Goal: Navigation & Orientation: Find specific page/section

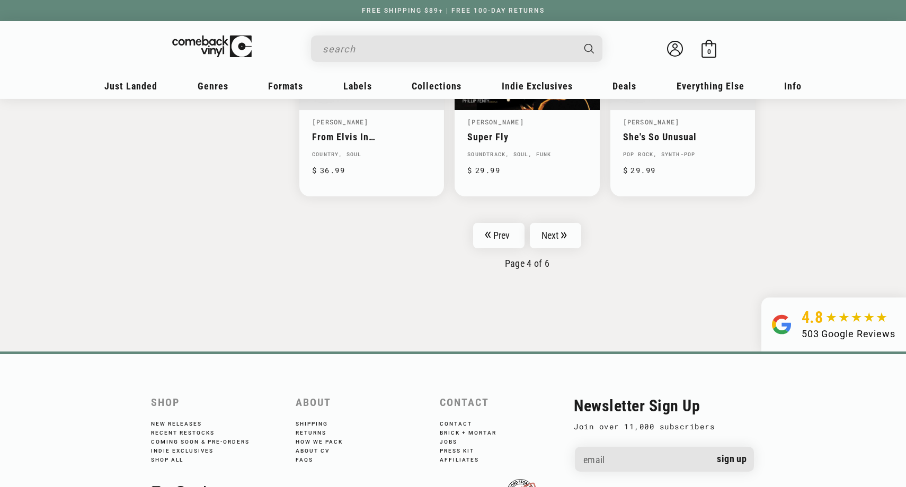
scroll to position [1810, 0]
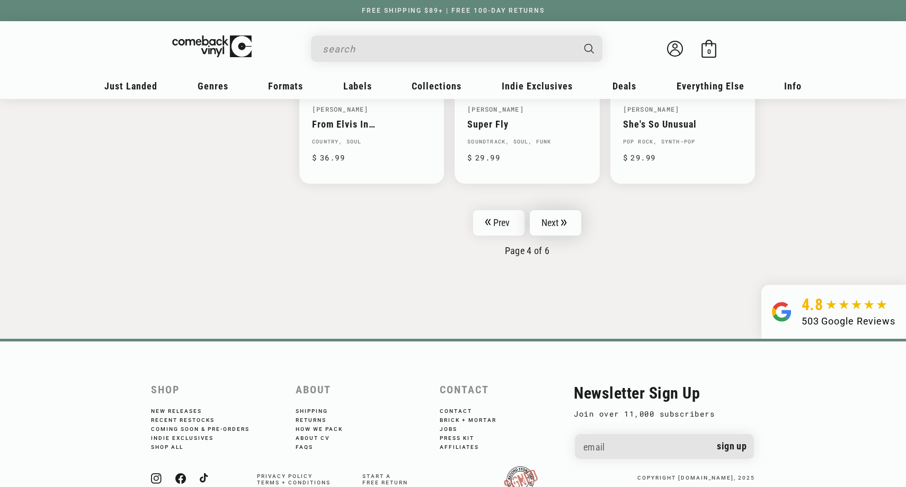
click at [543, 210] on link "Next" at bounding box center [556, 222] width 52 height 25
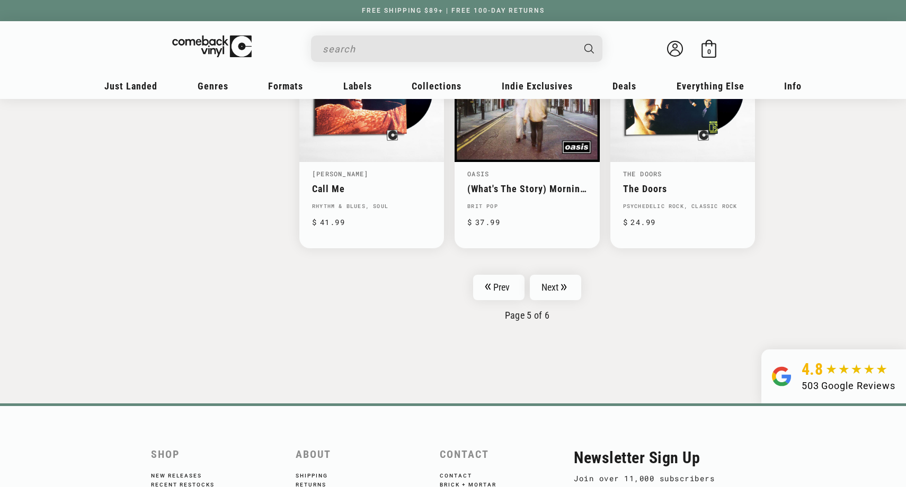
scroll to position [1758, 0]
click at [556, 274] on nav "Prev Next Page 5 of 6" at bounding box center [527, 297] width 456 height 46
click at [557, 274] on link "Next" at bounding box center [556, 286] width 52 height 25
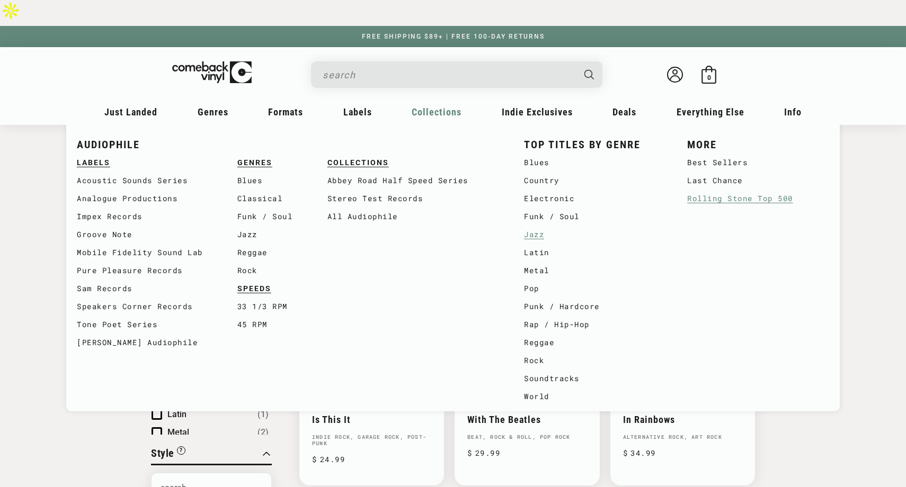
click at [531, 226] on link "Jazz" at bounding box center [595, 235] width 142 height 18
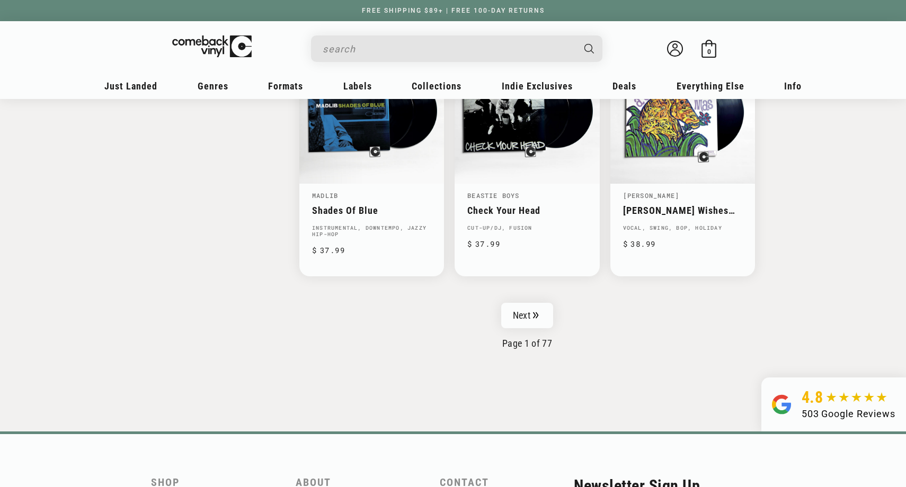
scroll to position [1754, 0]
click at [522, 304] on link "Next" at bounding box center [527, 316] width 52 height 25
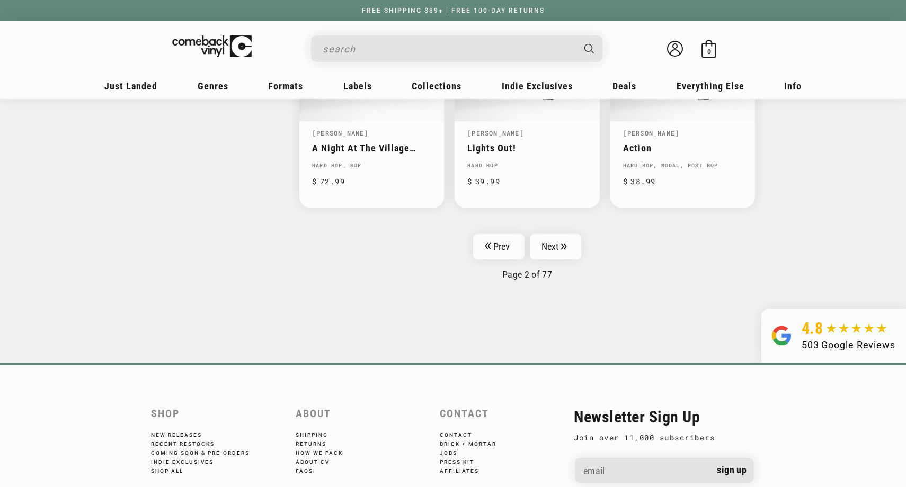
scroll to position [1786, 0]
